Goal: Information Seeking & Learning: Learn about a topic

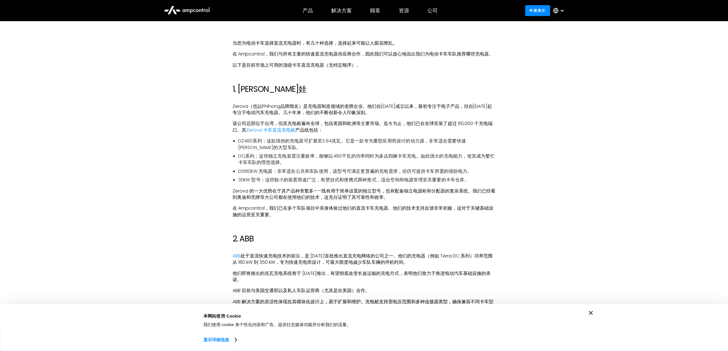
scroll to position [388, 0]
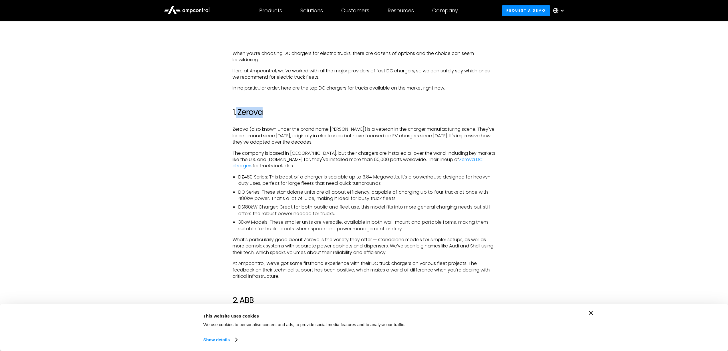
drag, startPoint x: 237, startPoint y: 114, endPoint x: 263, endPoint y: 110, distance: 26.6
click at [263, 110] on h2 "1. Zerova" at bounding box center [364, 113] width 263 height 10
drag, startPoint x: 240, startPoint y: 112, endPoint x: 257, endPoint y: 108, distance: 17.5
click at [257, 108] on h2 "1. Zerova" at bounding box center [364, 113] width 263 height 10
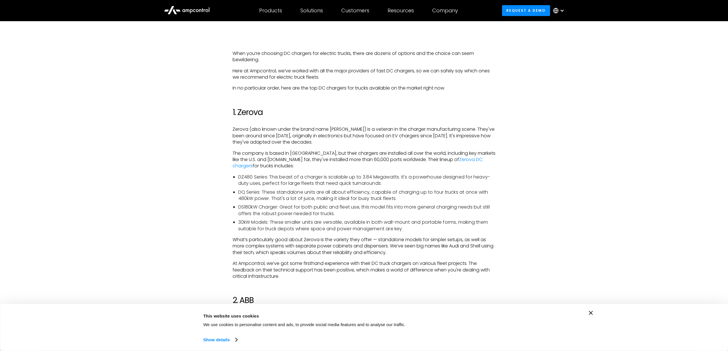
click at [263, 114] on h2 "1. Zerova" at bounding box center [364, 113] width 263 height 10
drag, startPoint x: 263, startPoint y: 114, endPoint x: 244, endPoint y: 116, distance: 19.0
click at [244, 116] on h2 "1. Zerova" at bounding box center [364, 113] width 263 height 10
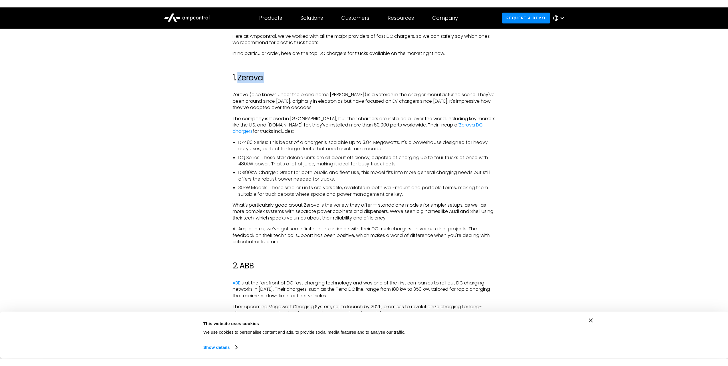
scroll to position [343, 0]
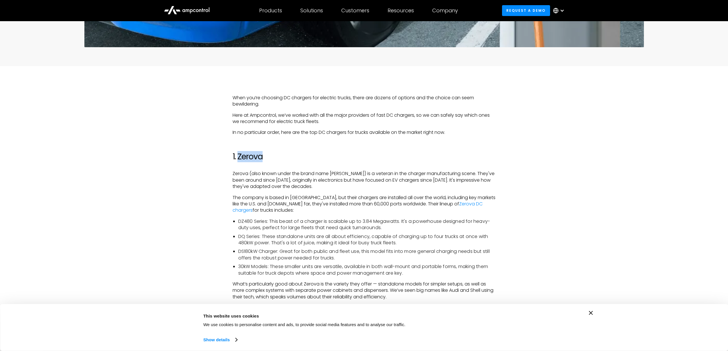
drag, startPoint x: 238, startPoint y: 157, endPoint x: 262, endPoint y: 155, distance: 24.1
click at [262, 155] on h2 "1. Zerova" at bounding box center [364, 157] width 263 height 10
copy h2 "Zerova"
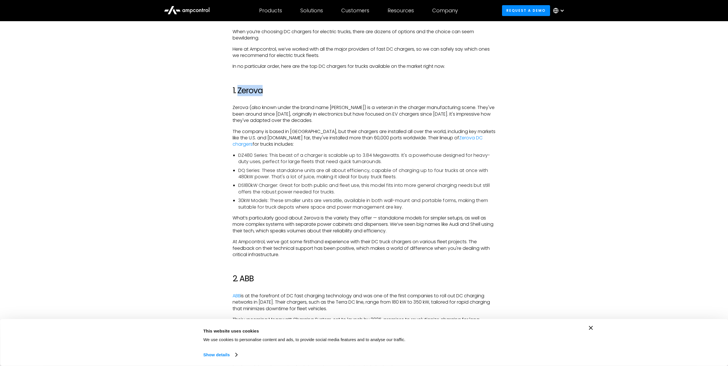
scroll to position [400, 0]
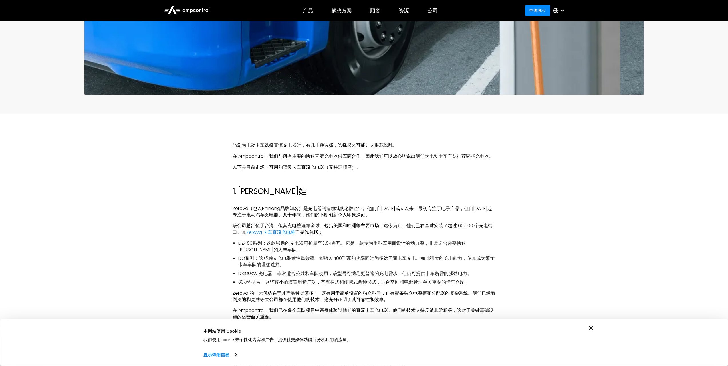
scroll to position [286, 0]
